Goal: Information Seeking & Learning: Check status

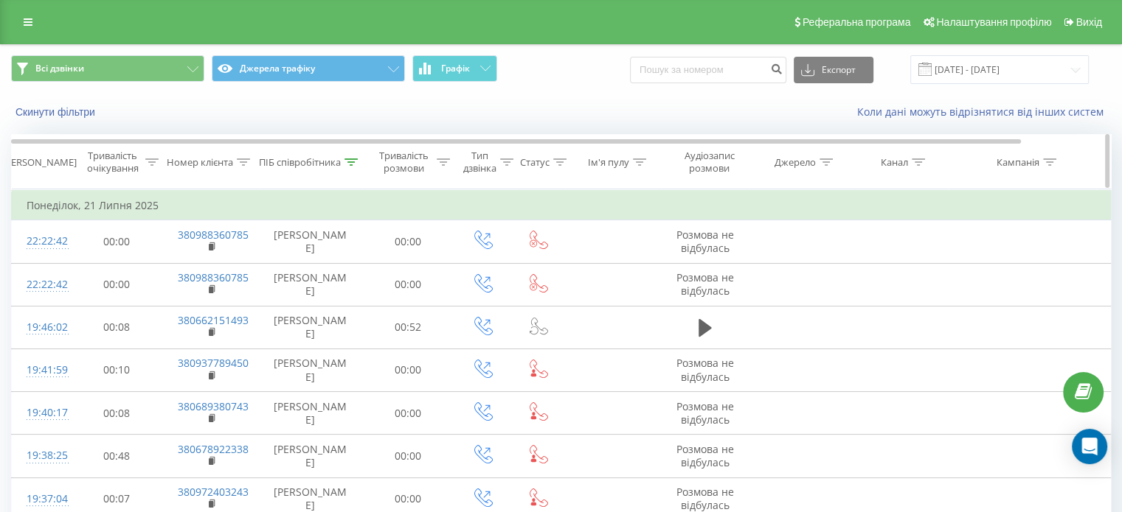
click at [352, 161] on icon at bounding box center [350, 162] width 13 height 7
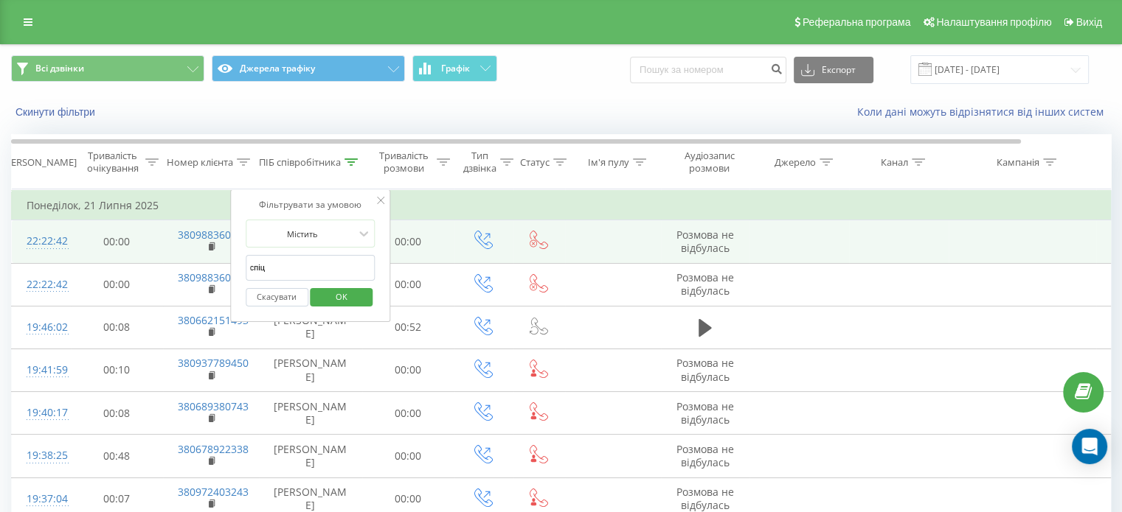
drag, startPoint x: 321, startPoint y: 266, endPoint x: 195, endPoint y: 260, distance: 126.2
click at [195, 260] on table "Фільтрувати за умовою Дорівнює Скасувати OK Фільтрувати за умовою Містить Скасу…" at bounding box center [609, 420] width 1196 height 460
type input "н"
type input "гаяна"
click button "OK" at bounding box center [341, 297] width 63 height 18
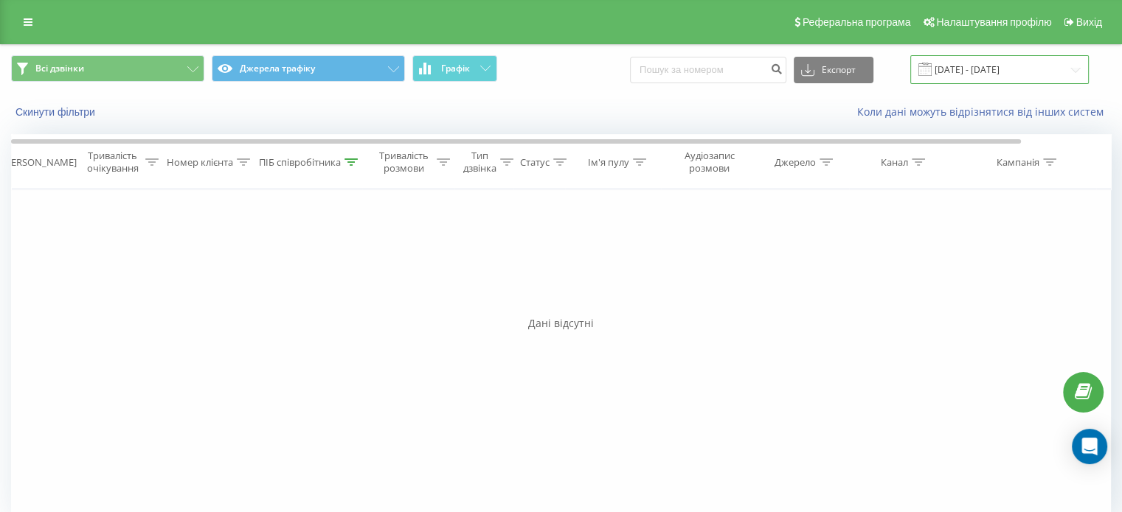
click at [989, 72] on input "[DATE] - [DATE]" at bounding box center [999, 69] width 178 height 29
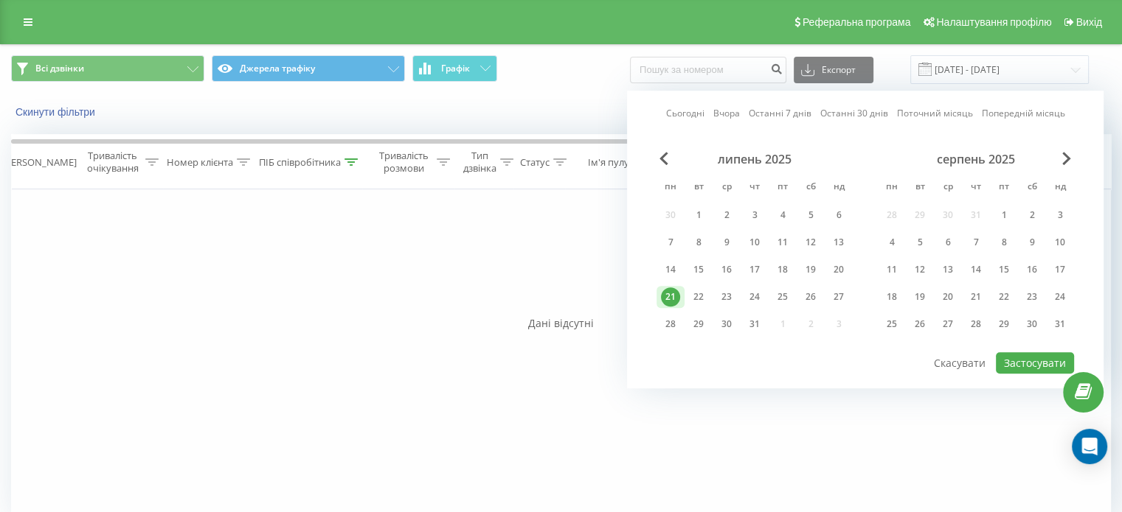
click at [698, 111] on link "Сьогодні" at bounding box center [685, 114] width 38 height 14
click at [1038, 352] on button "Застосувати" at bounding box center [1034, 362] width 78 height 21
type input "[DATE] - [DATE]"
